Goal: Information Seeking & Learning: Learn about a topic

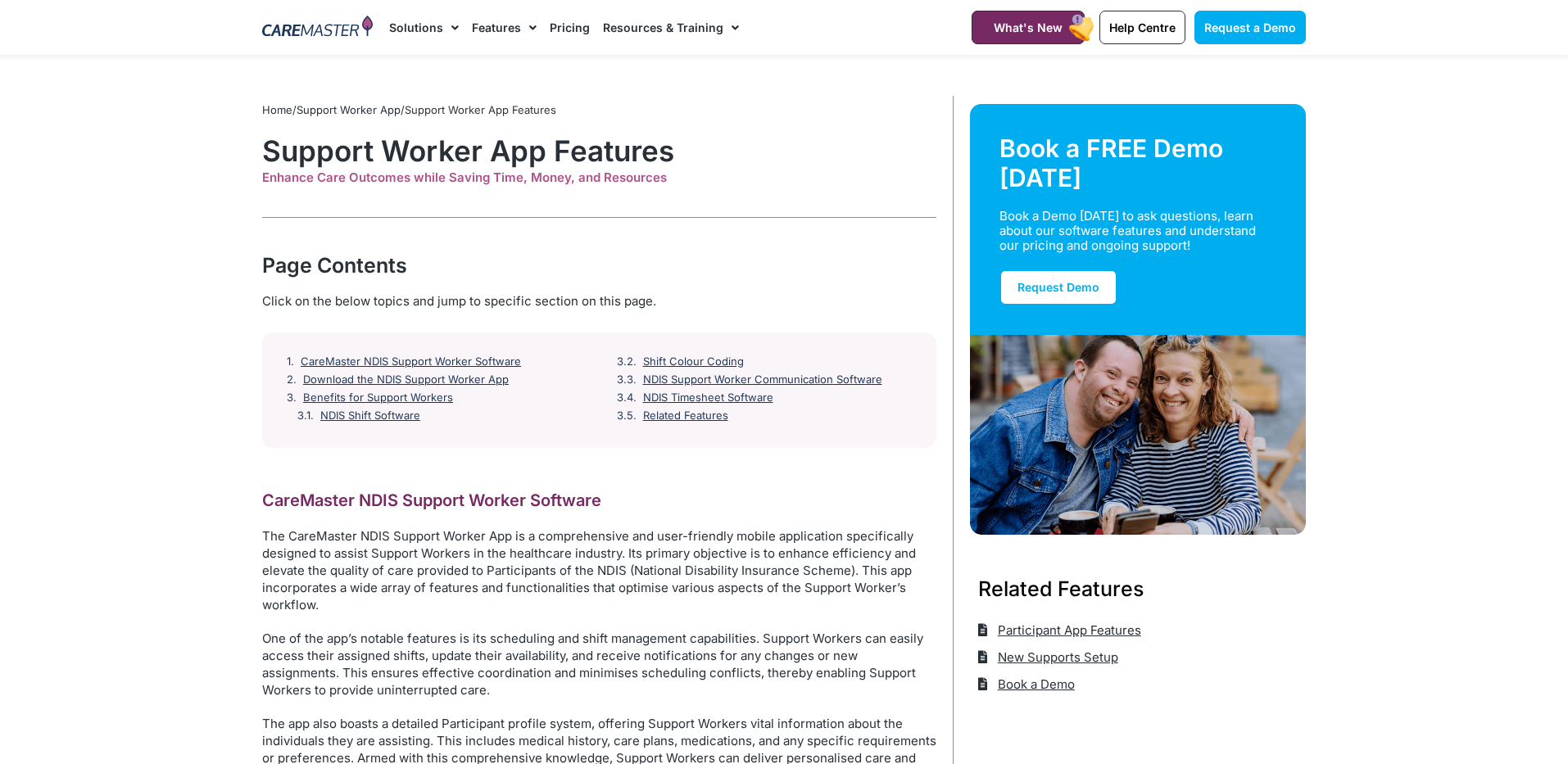
click at [329, 25] on img at bounding box center [317, 27] width 110 height 25
click at [463, 379] on link "Download the NDIS Support Worker App" at bounding box center [405, 380] width 204 height 13
